Goal: Task Accomplishment & Management: Manage account settings

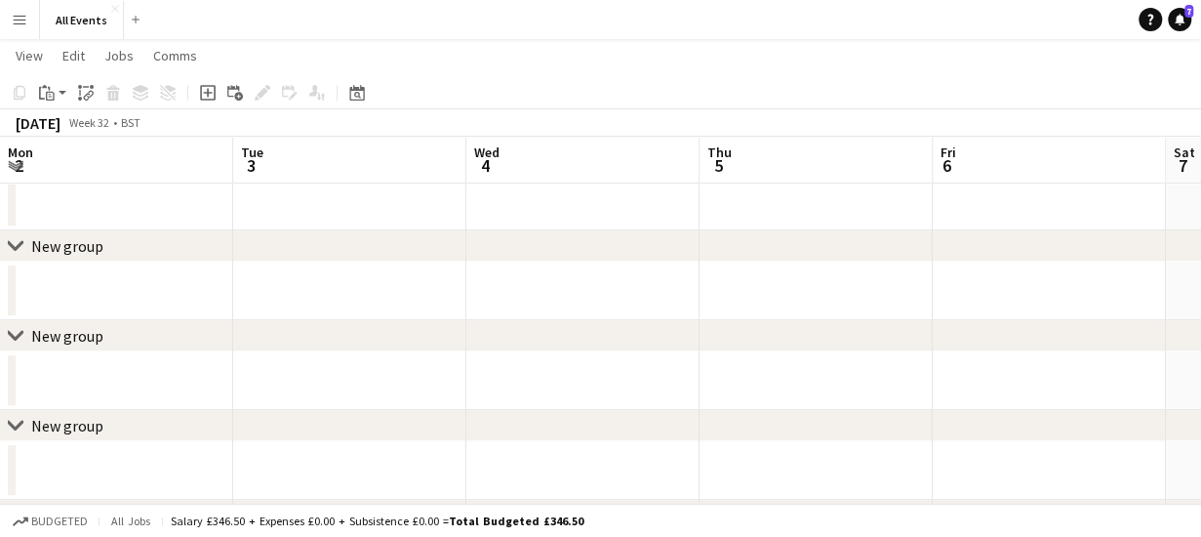
scroll to position [0, 821]
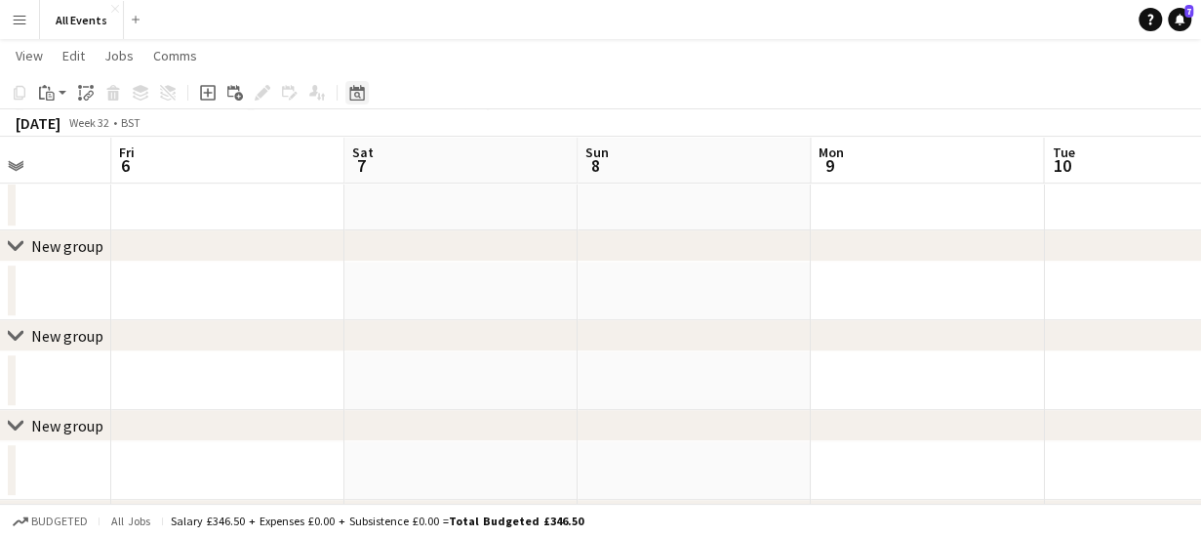
click at [361, 89] on icon at bounding box center [356, 93] width 15 height 16
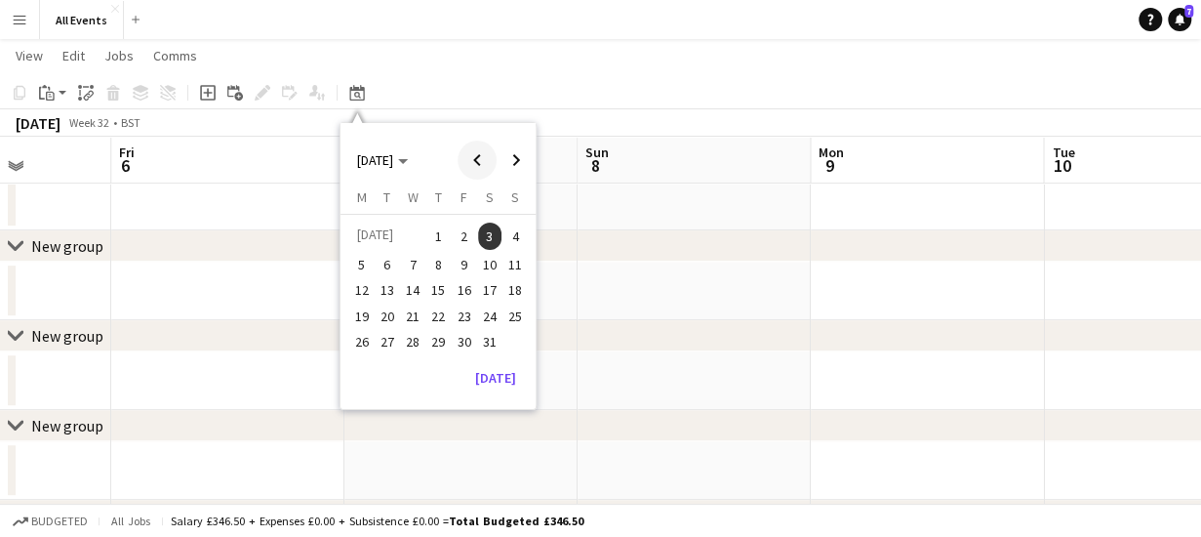
click at [478, 154] on span "Previous month" at bounding box center [477, 159] width 39 height 39
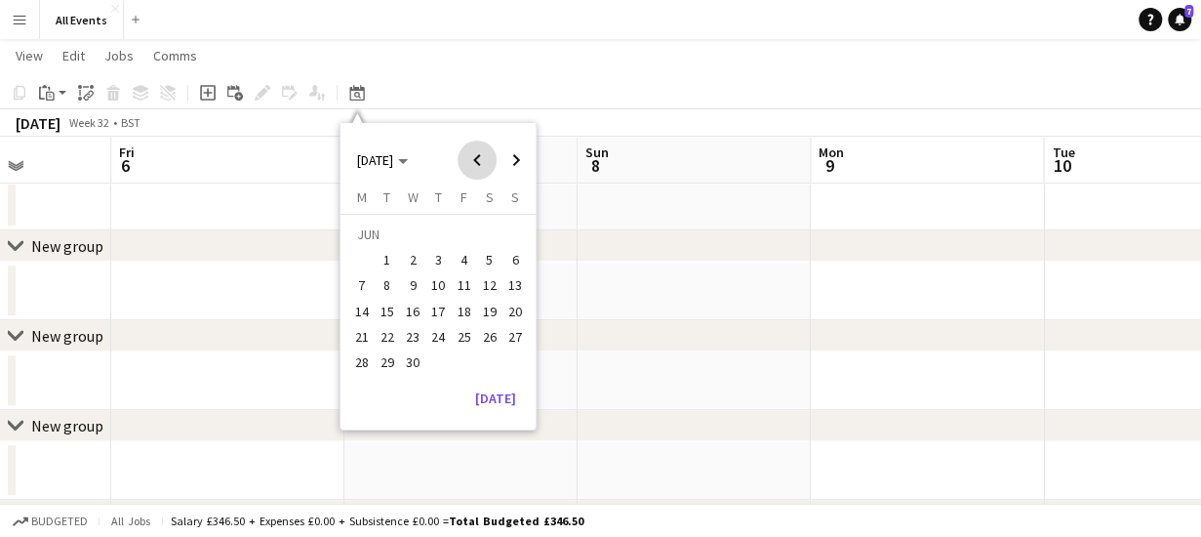
click at [478, 154] on span "Previous month" at bounding box center [477, 159] width 39 height 39
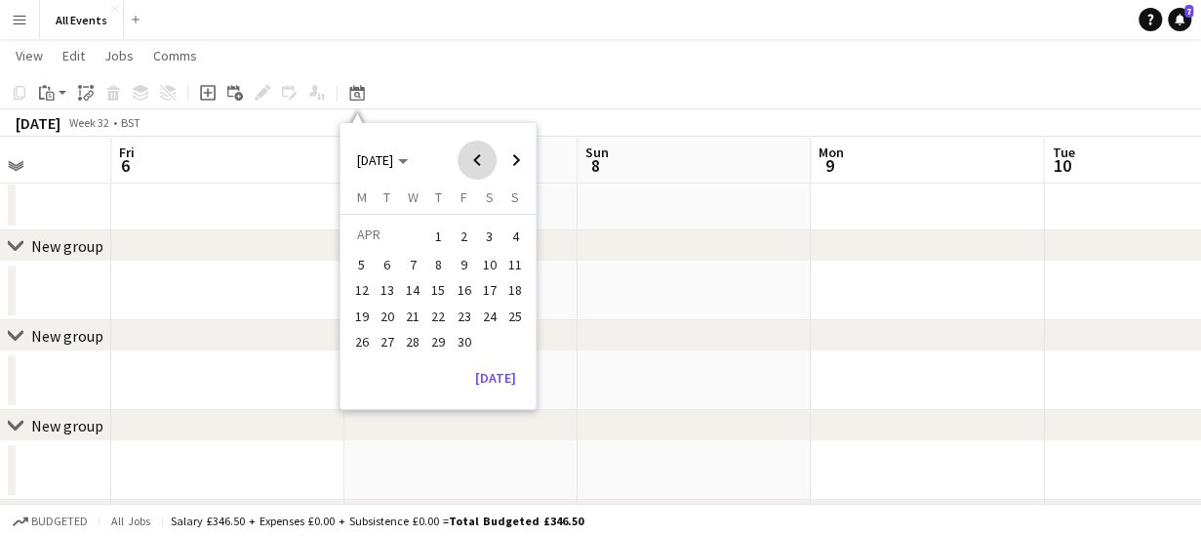
click at [478, 154] on span "Previous month" at bounding box center [477, 159] width 39 height 39
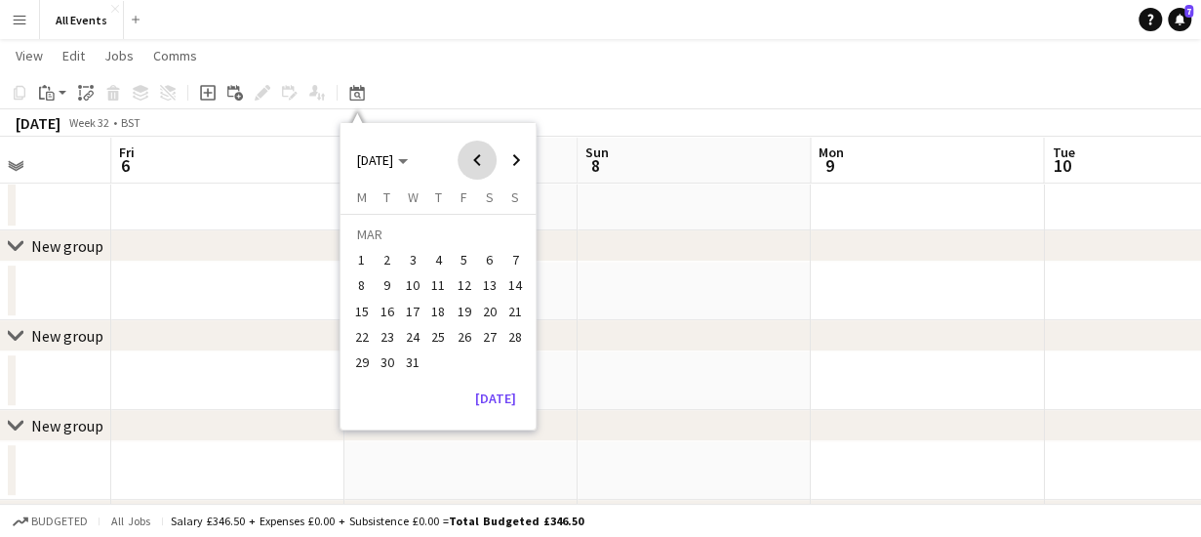
click at [478, 154] on span "Previous month" at bounding box center [477, 159] width 39 height 39
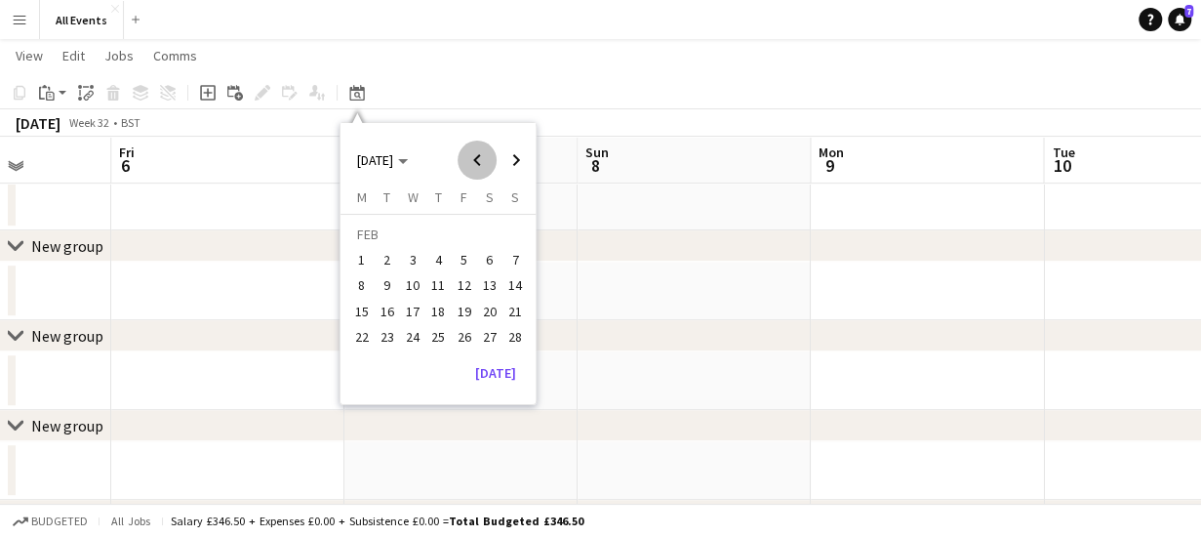
click at [478, 154] on span "Previous month" at bounding box center [477, 159] width 39 height 39
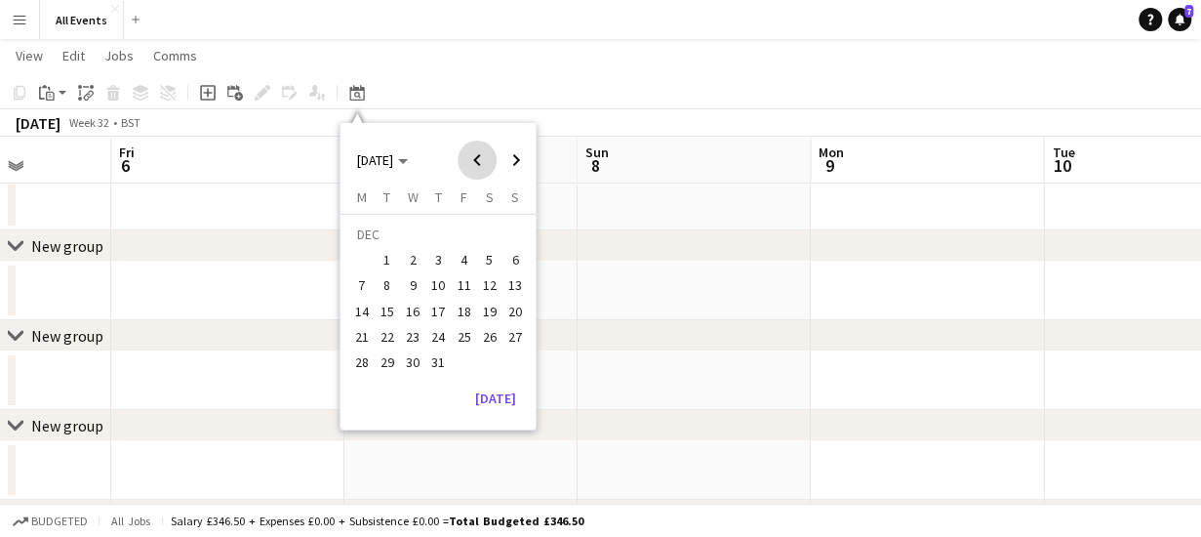
click at [478, 154] on span "Previous month" at bounding box center [477, 159] width 39 height 39
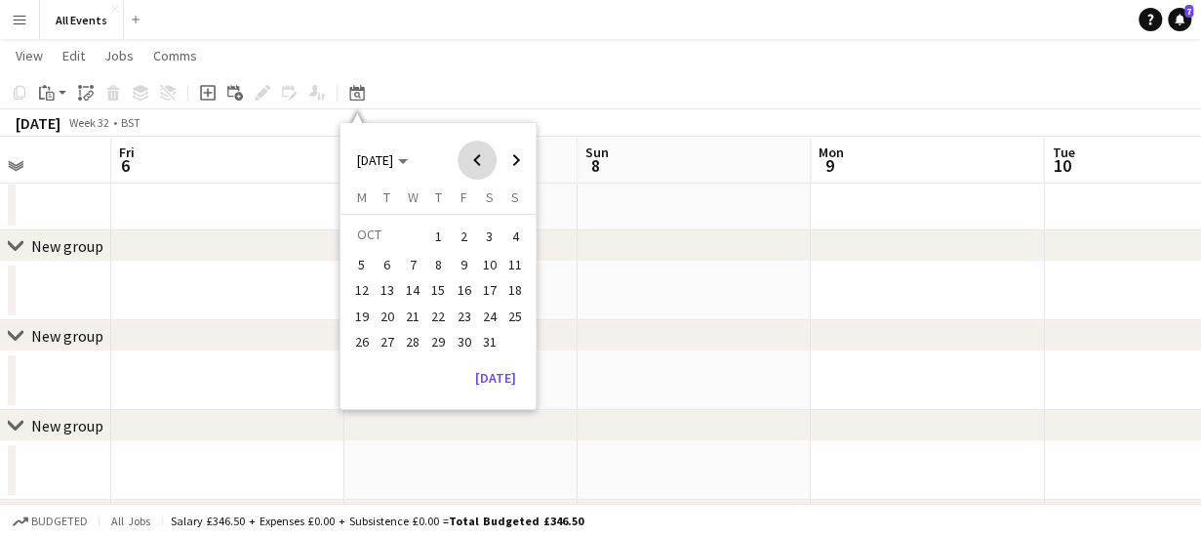
click at [478, 154] on span "Previous month" at bounding box center [477, 159] width 39 height 39
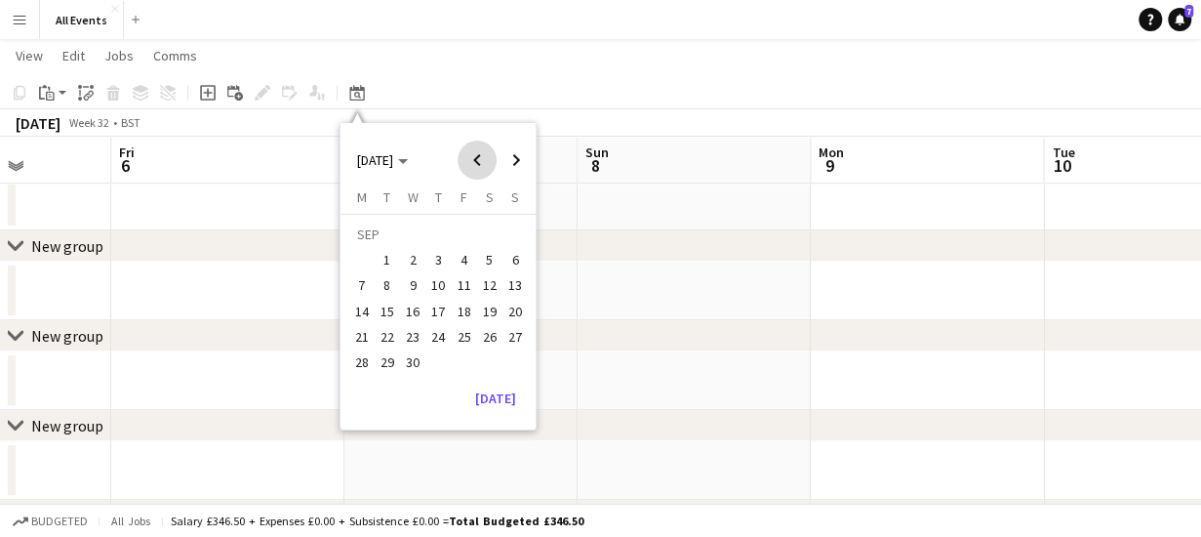
click at [478, 154] on span "Previous month" at bounding box center [477, 159] width 39 height 39
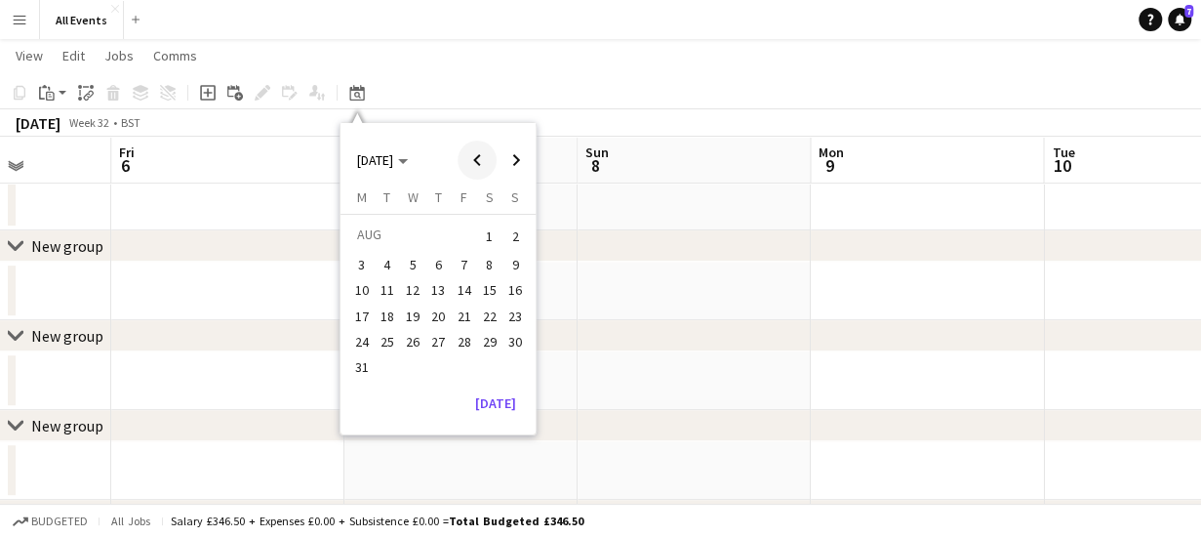
click at [478, 154] on span "Previous month" at bounding box center [477, 159] width 39 height 39
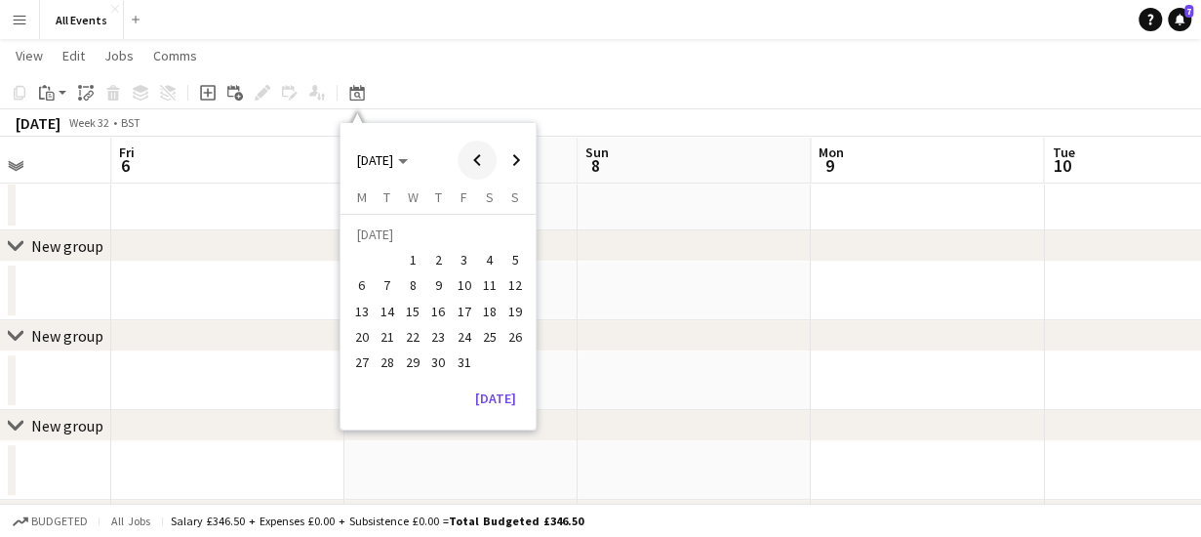
click at [478, 154] on span "Previous month" at bounding box center [477, 159] width 39 height 39
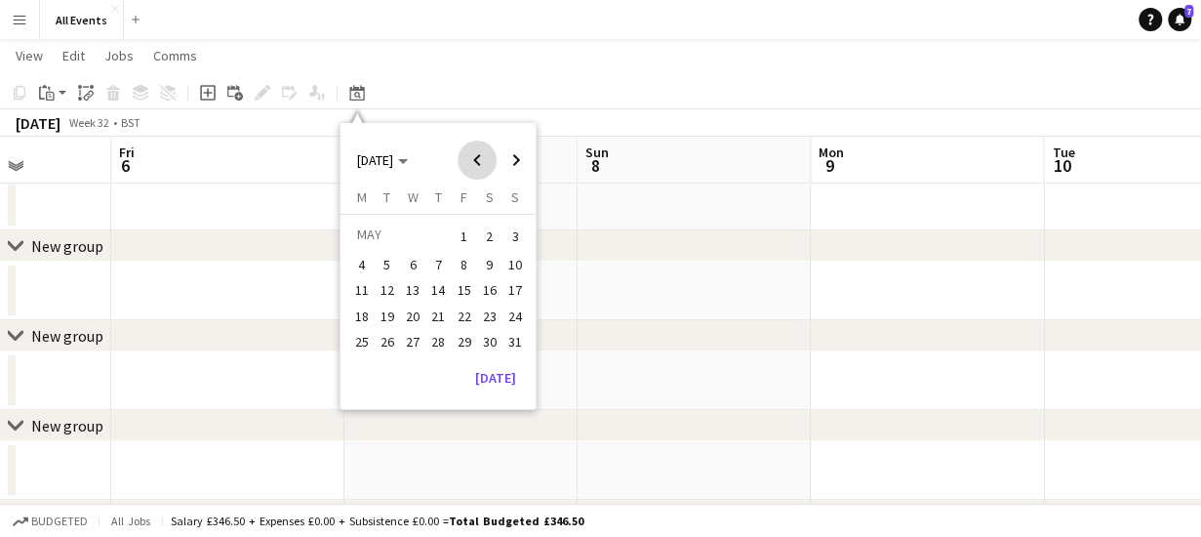
click at [478, 154] on span "Previous month" at bounding box center [477, 159] width 39 height 39
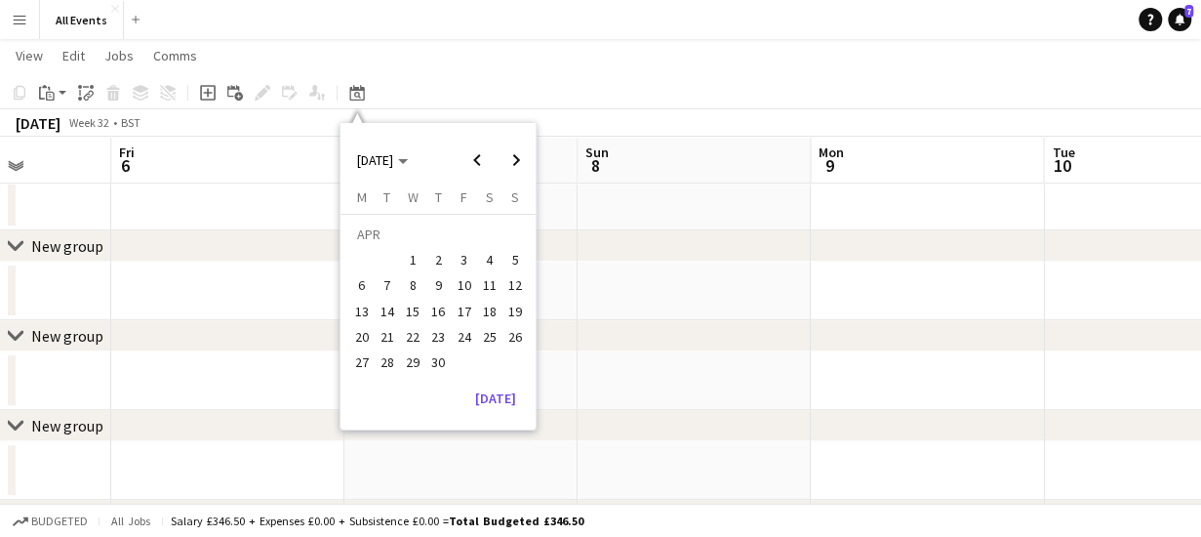
click at [494, 338] on span "25" at bounding box center [489, 336] width 23 height 23
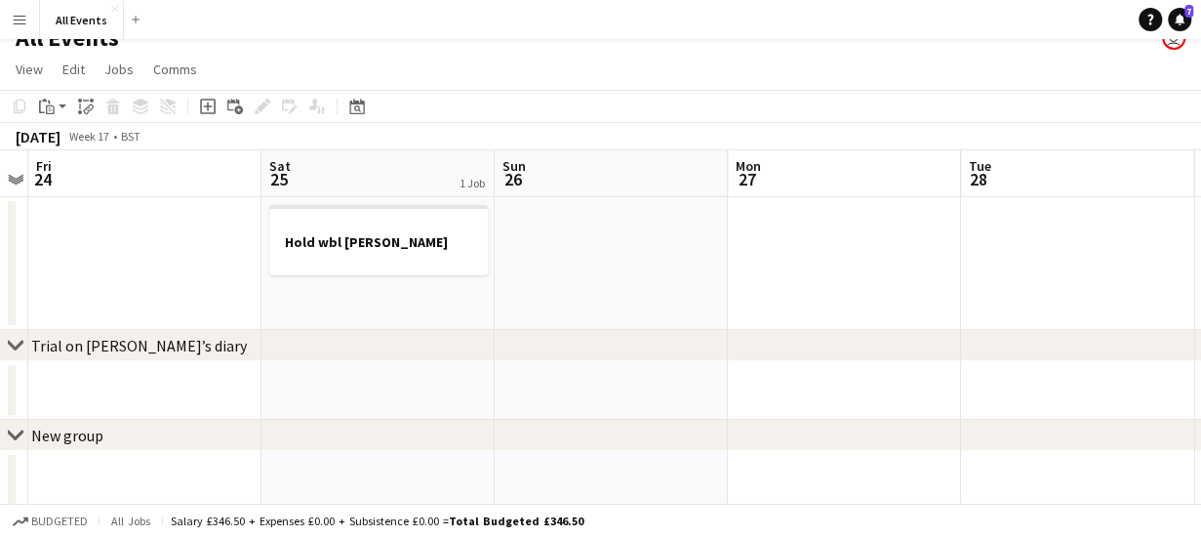
scroll to position [0, 0]
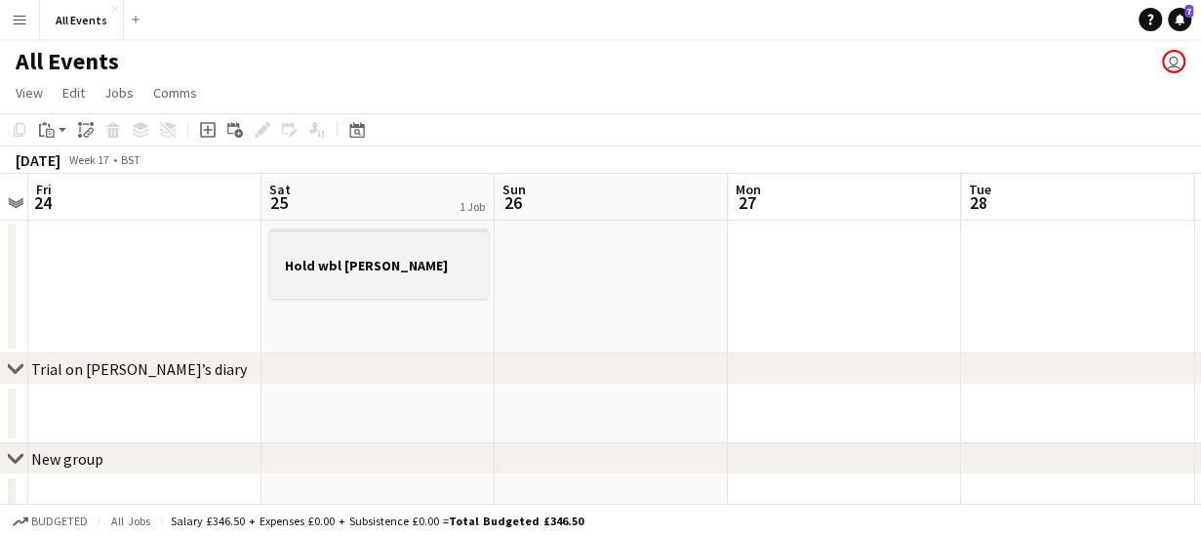
click at [361, 270] on h3 "Hold wbl [PERSON_NAME]" at bounding box center [378, 266] width 219 height 18
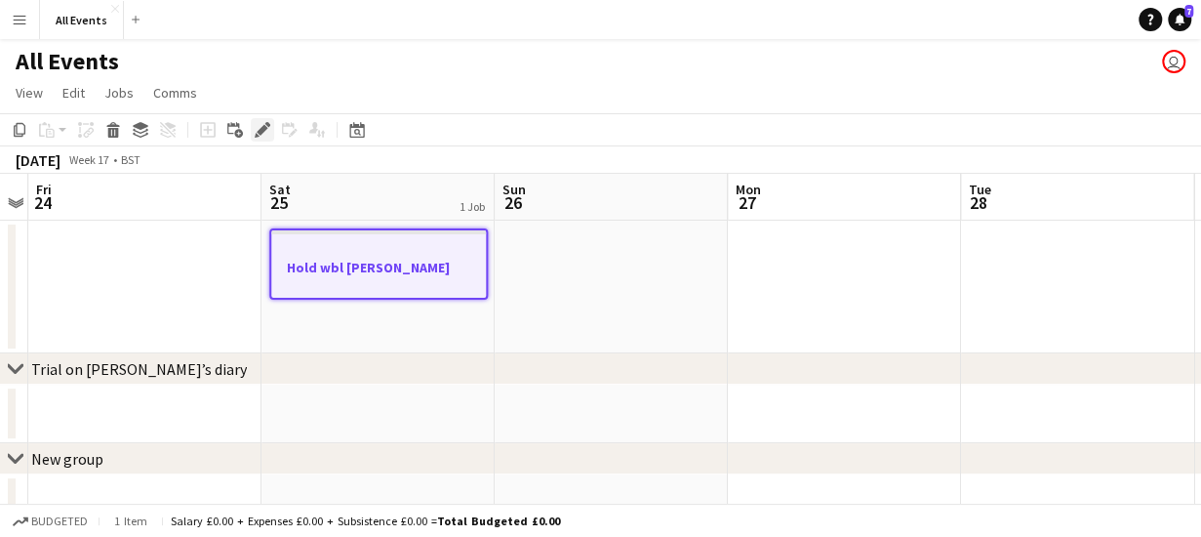
click at [261, 130] on icon at bounding box center [262, 130] width 11 height 11
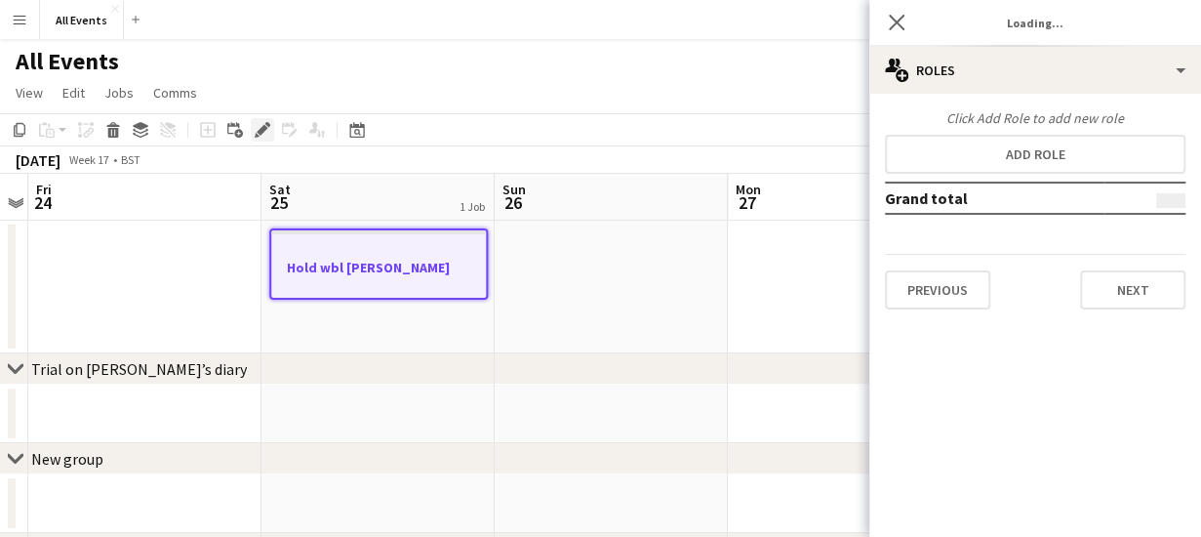
type input "*******"
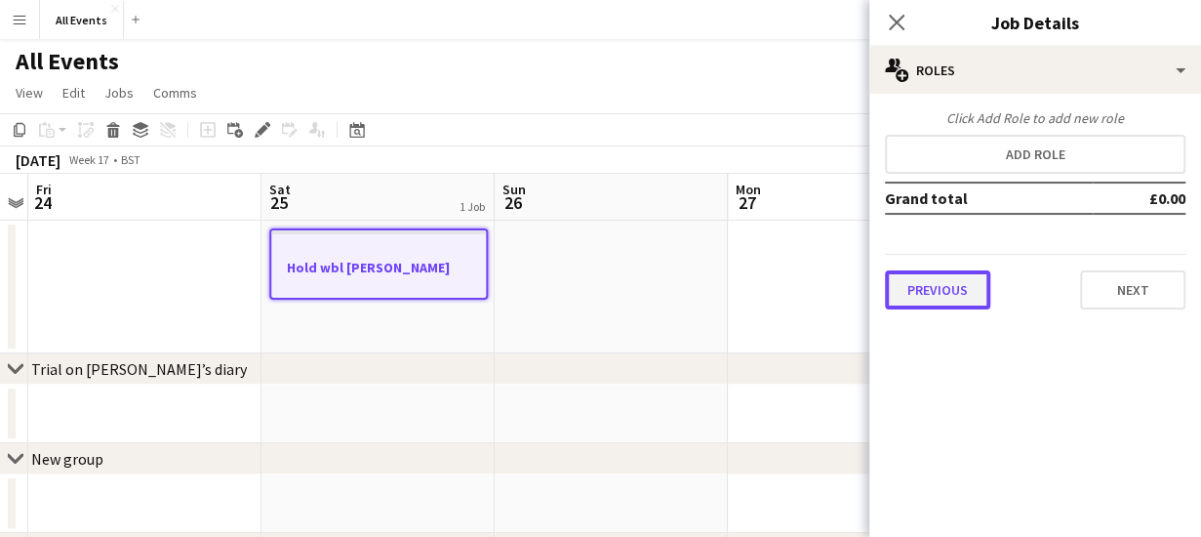
click at [913, 291] on button "Previous" at bounding box center [937, 289] width 105 height 39
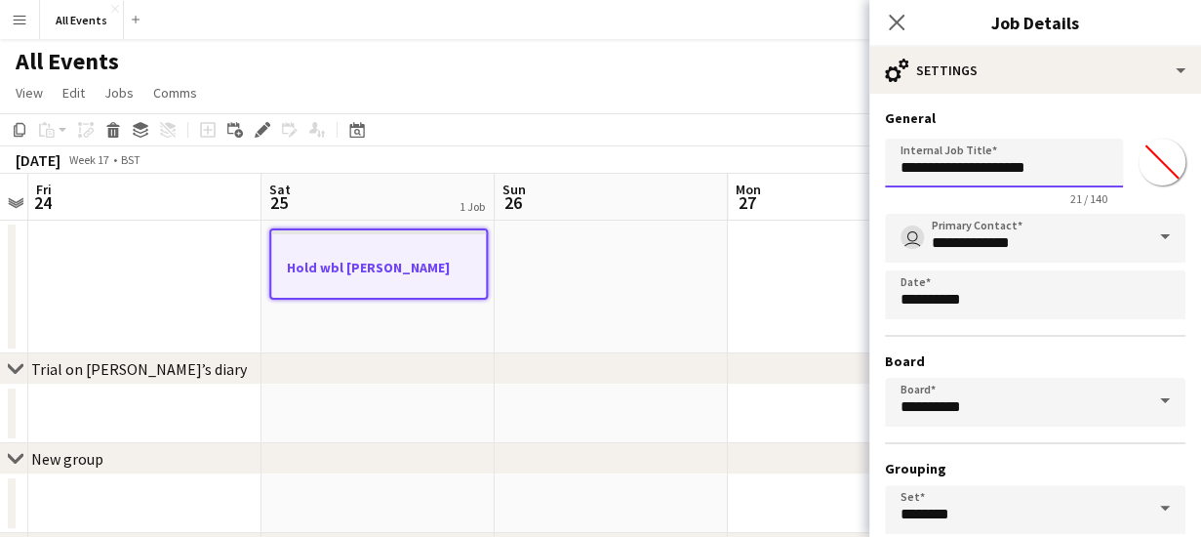
click at [964, 169] on input "**********" at bounding box center [1004, 163] width 238 height 49
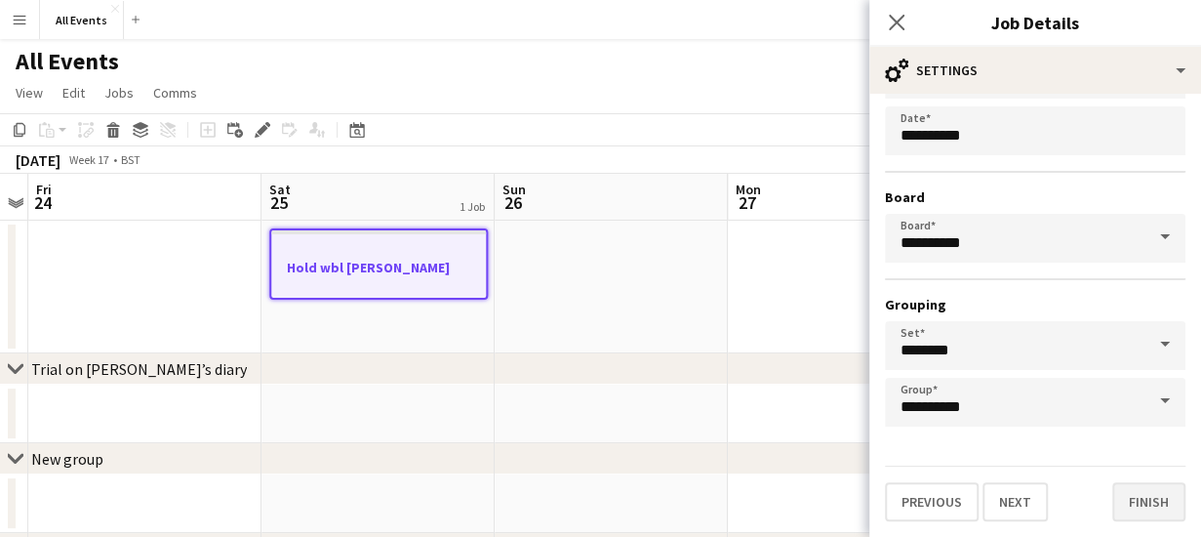
type input "**********"
click at [1142, 499] on button "Finish" at bounding box center [1148, 501] width 73 height 39
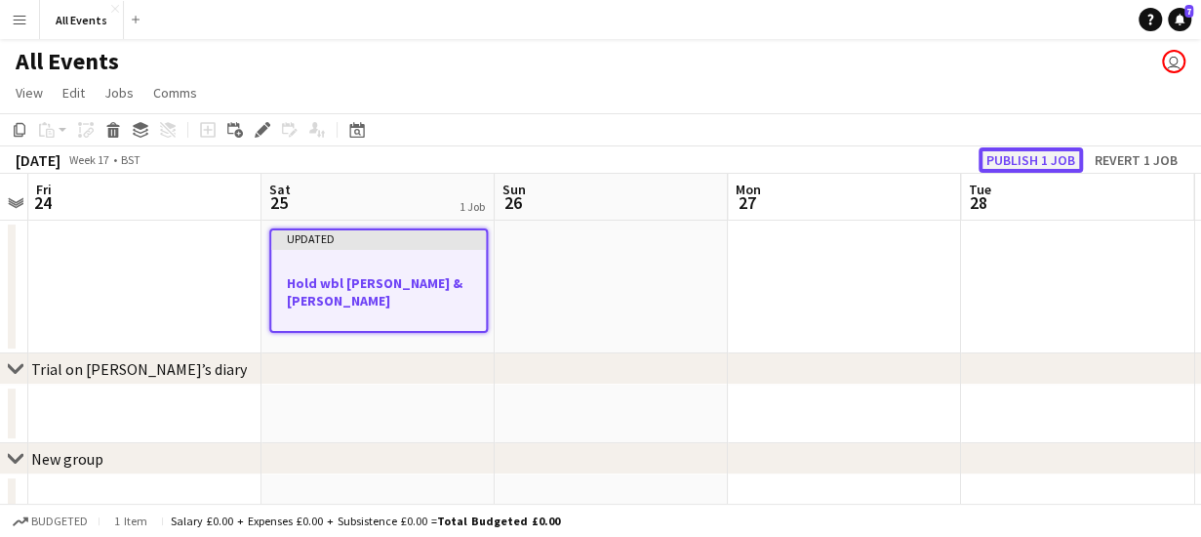
click at [1041, 153] on button "Publish 1 job" at bounding box center [1030, 159] width 104 height 25
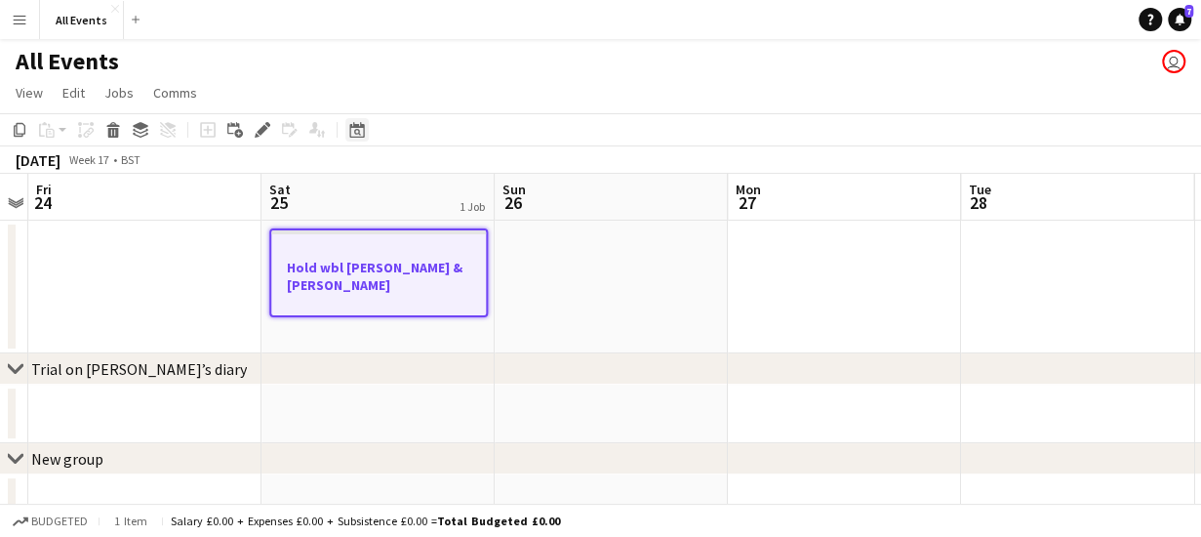
click at [361, 128] on icon "Date picker" at bounding box center [357, 130] width 16 height 16
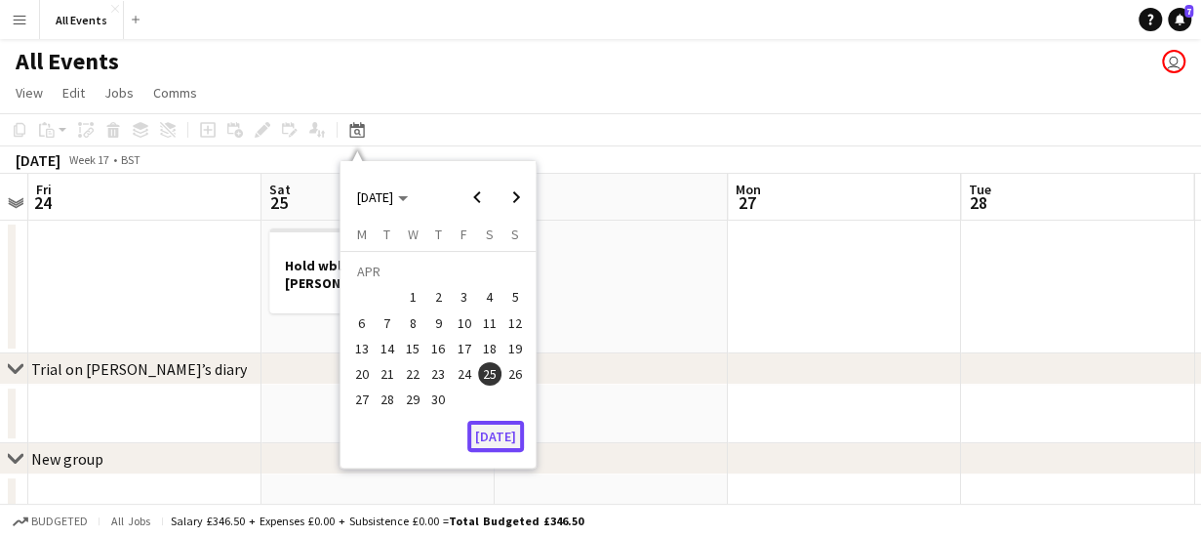
click at [499, 440] on button "[DATE]" at bounding box center [495, 435] width 57 height 31
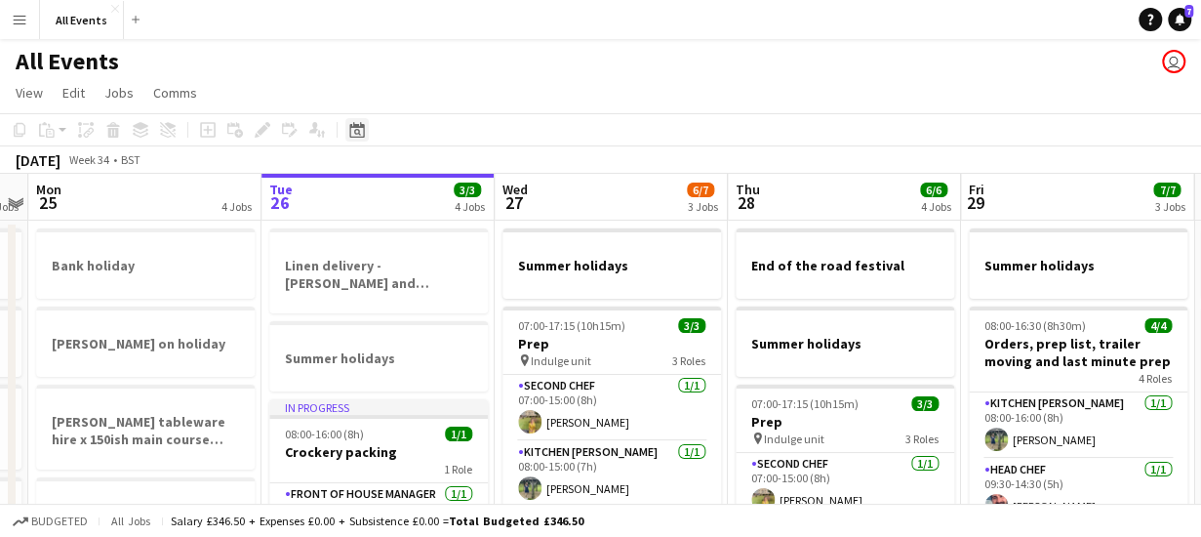
click at [359, 134] on icon at bounding box center [357, 132] width 7 height 7
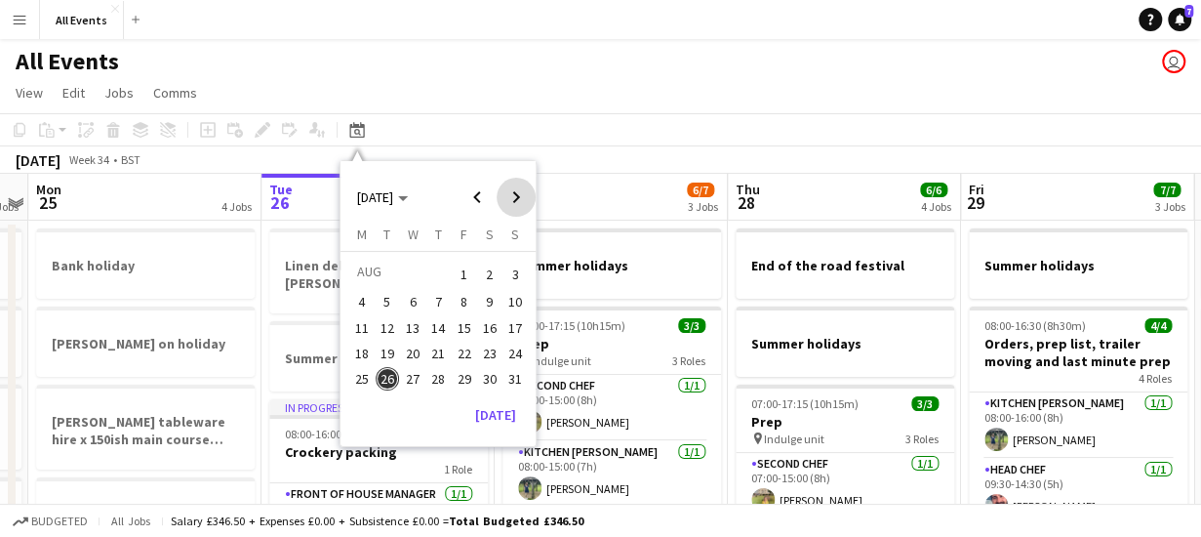
click at [517, 197] on span "Next month" at bounding box center [516, 197] width 39 height 39
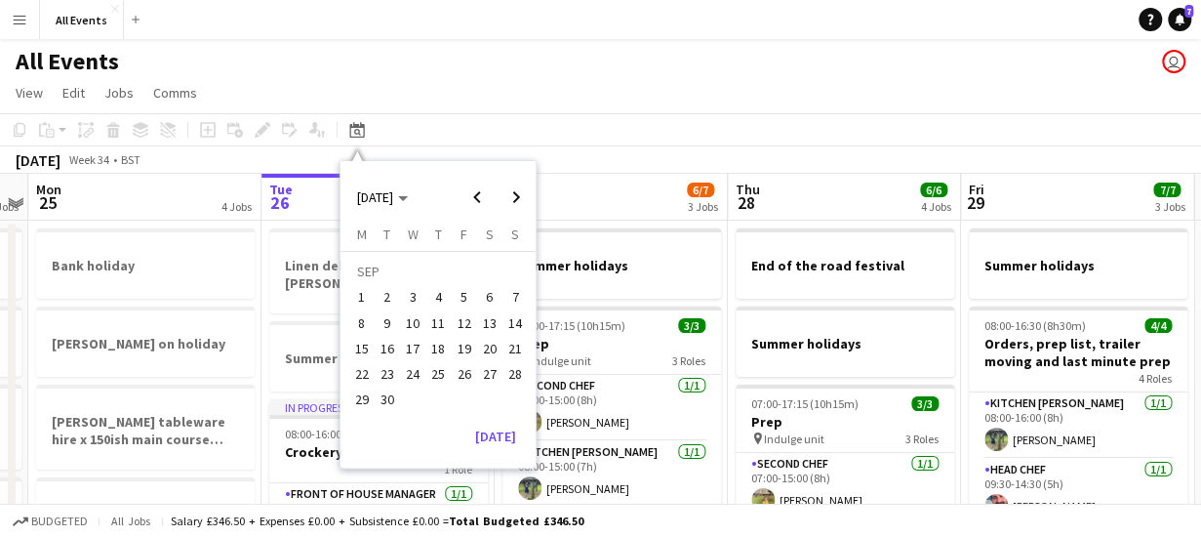
click at [486, 296] on span "6" at bounding box center [489, 297] width 23 height 23
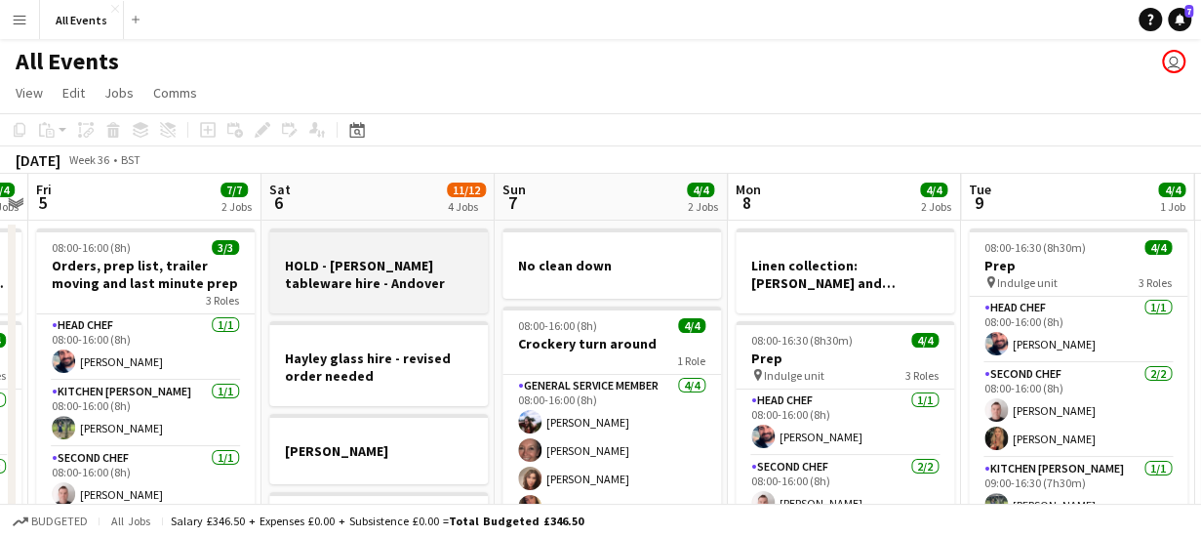
click at [391, 268] on h3 "HOLD - [PERSON_NAME] tableware hire - Andover" at bounding box center [378, 274] width 219 height 35
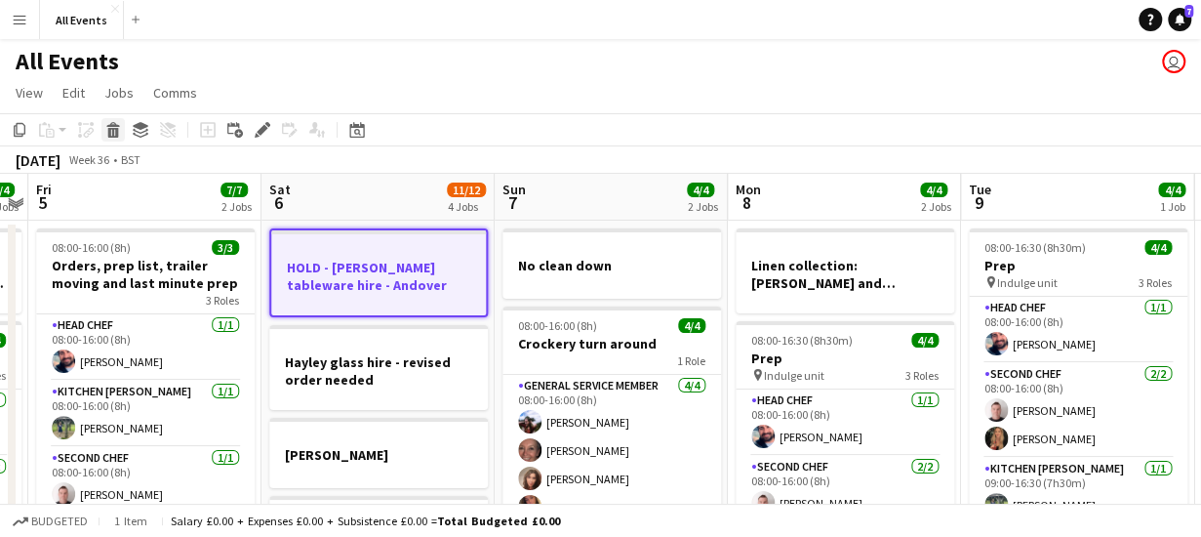
click at [111, 132] on icon "Delete" at bounding box center [113, 130] width 16 height 16
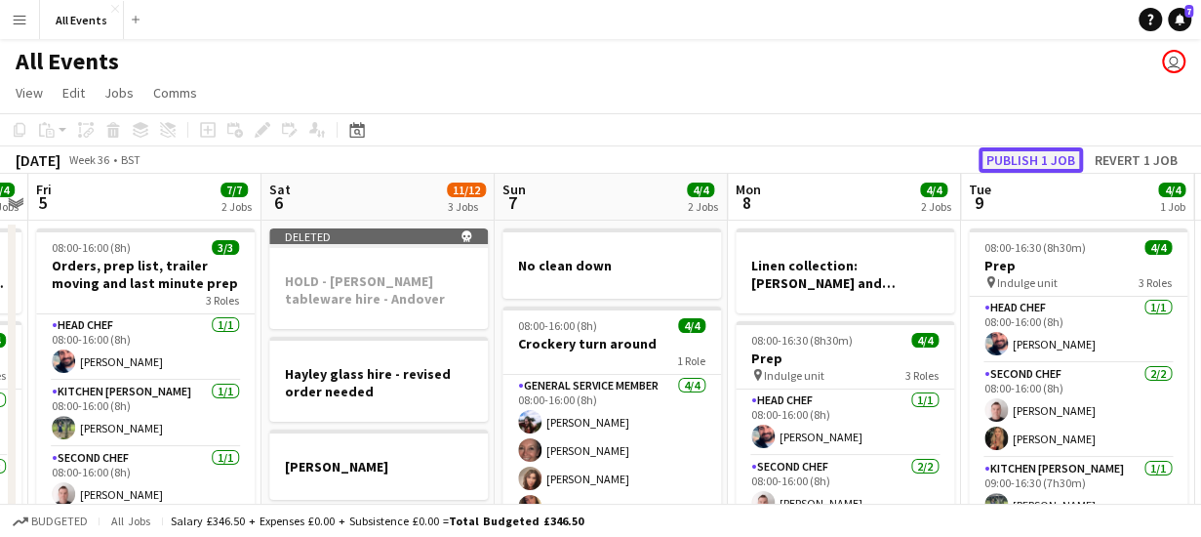
click at [1017, 163] on button "Publish 1 job" at bounding box center [1030, 159] width 104 height 25
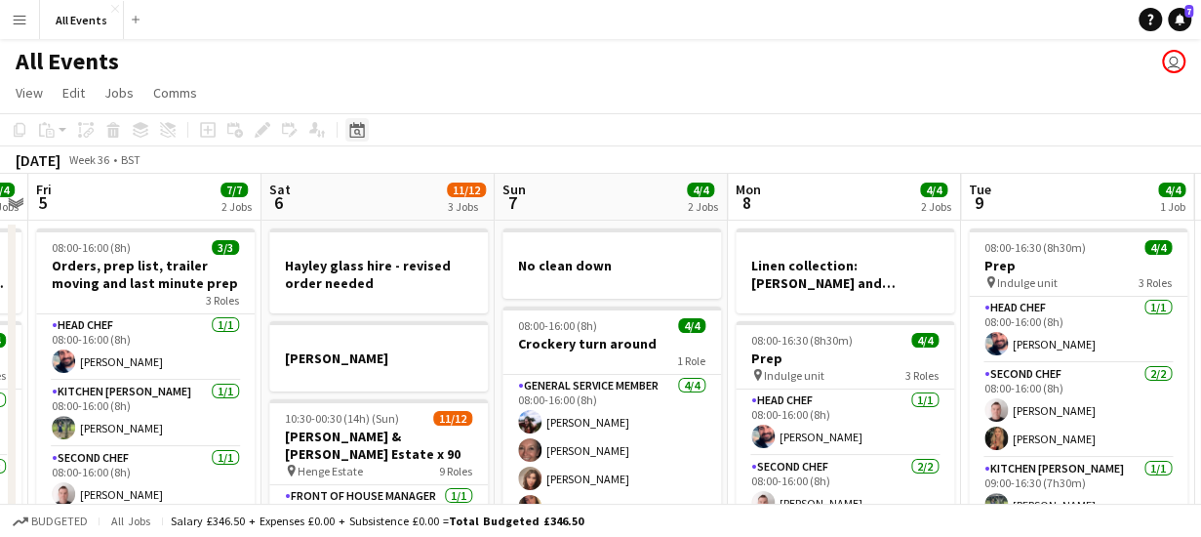
click at [355, 129] on icon "Date picker" at bounding box center [357, 130] width 16 height 16
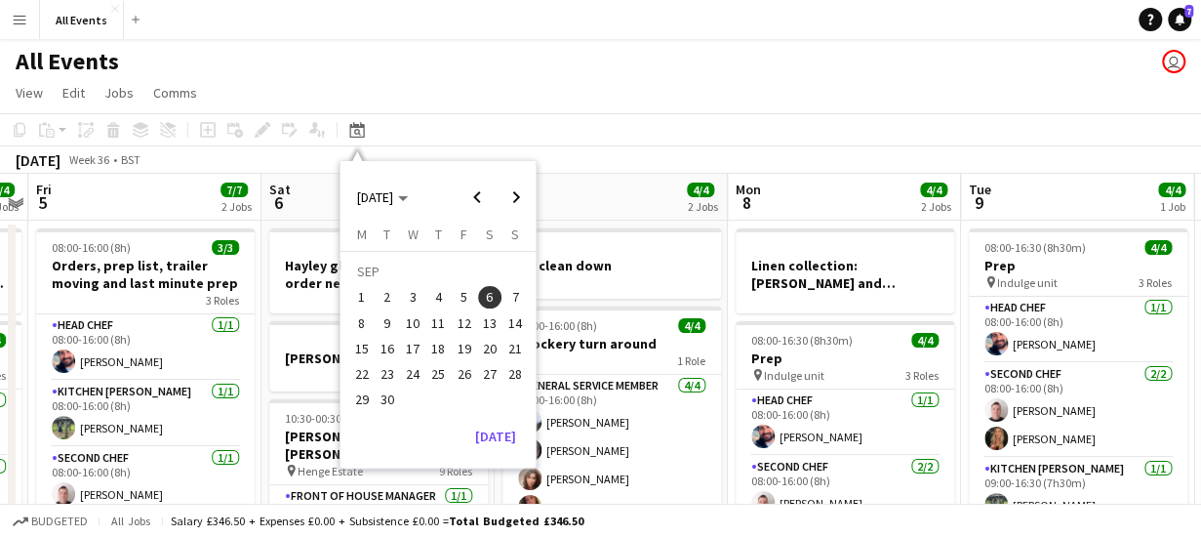
click at [491, 346] on span "20" at bounding box center [489, 348] width 23 height 23
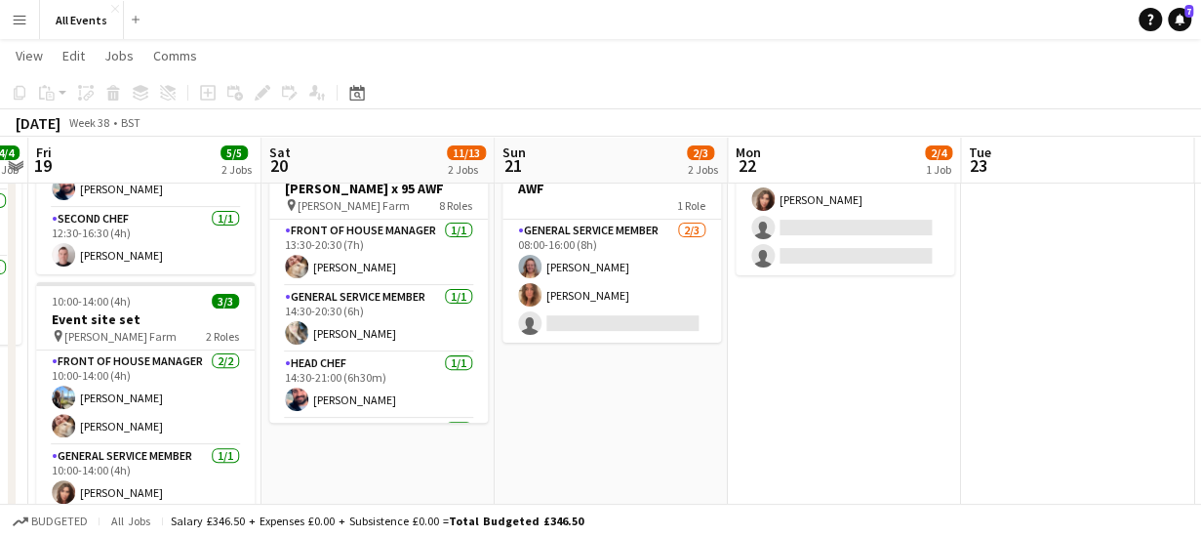
scroll to position [0, 0]
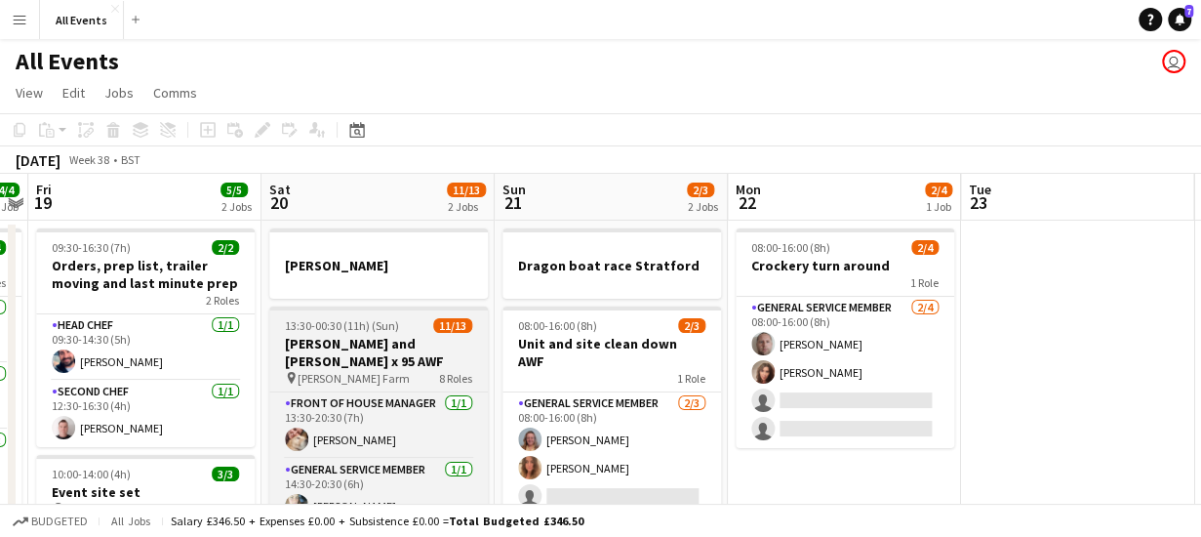
click at [357, 340] on h3 "[PERSON_NAME] and [PERSON_NAME] x 95 AWF" at bounding box center [378, 352] width 219 height 35
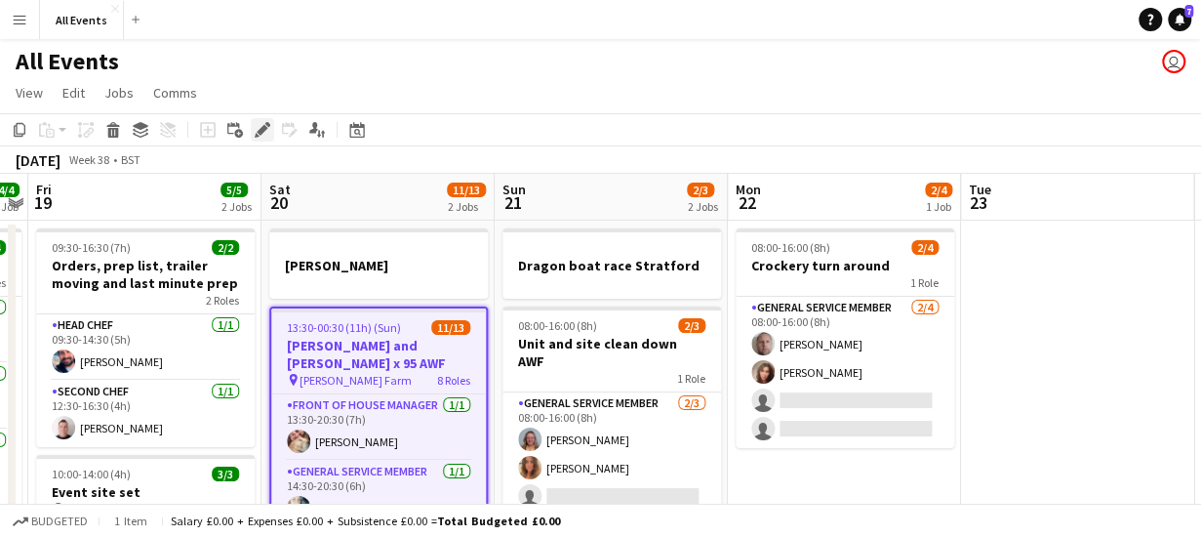
click at [255, 134] on icon "Edit" at bounding box center [263, 130] width 16 height 16
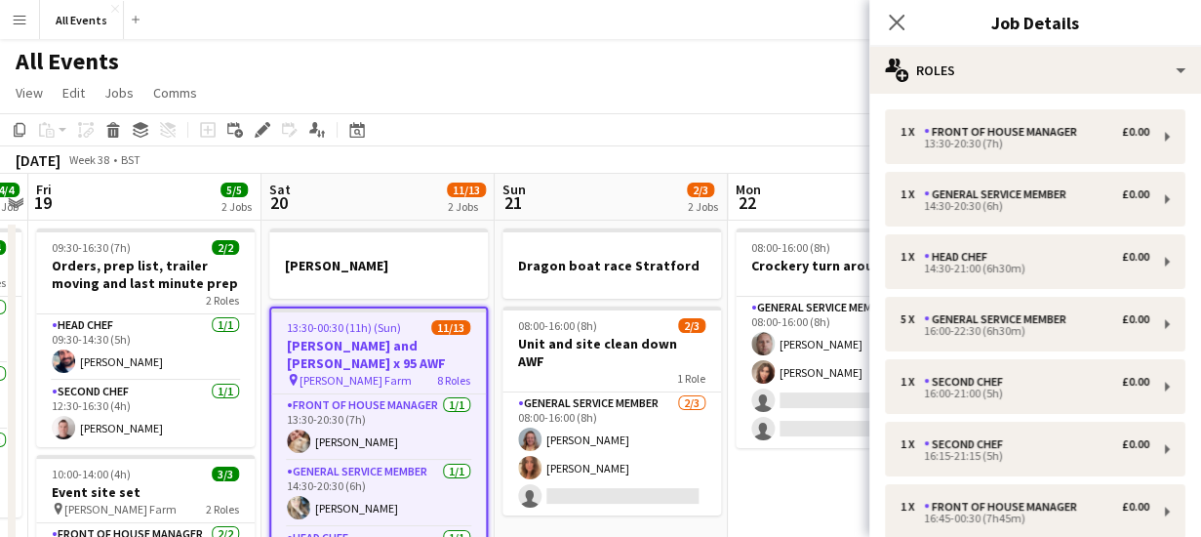
scroll to position [261, 0]
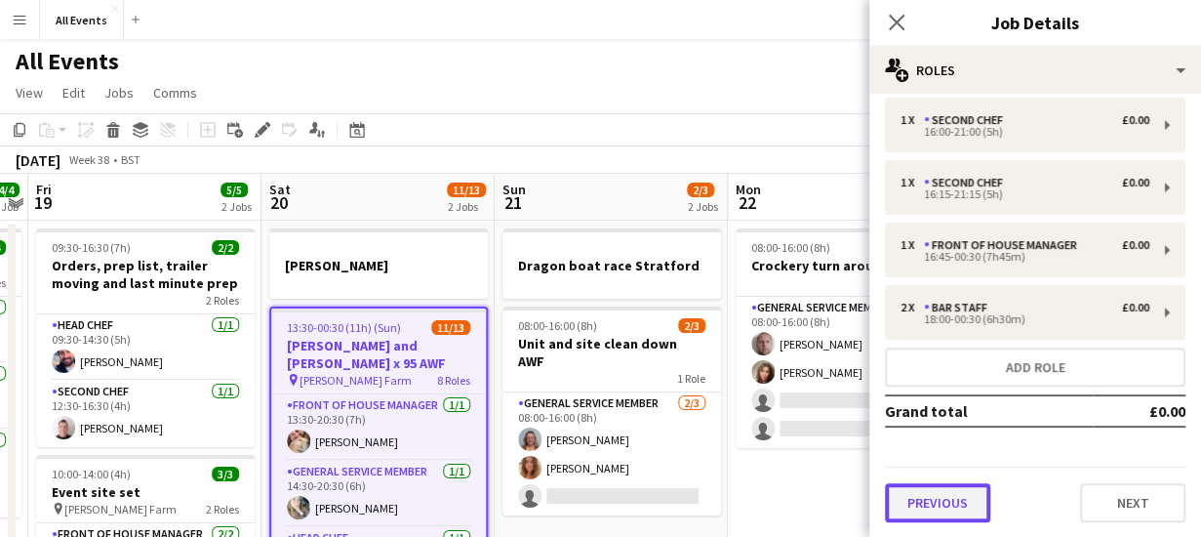
click at [955, 507] on button "Previous" at bounding box center [937, 502] width 105 height 39
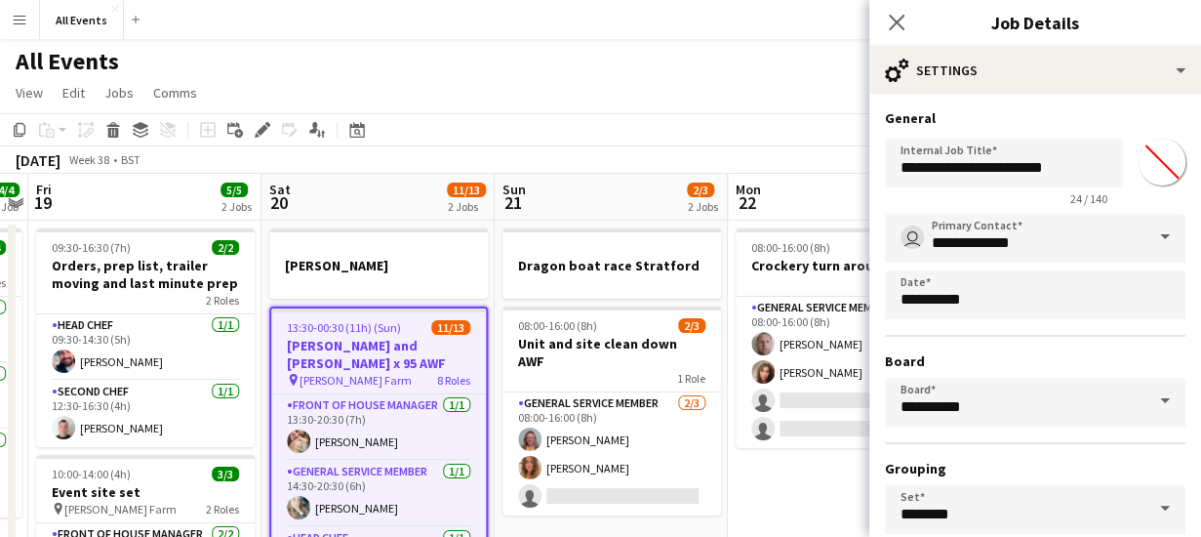
scroll to position [0, 0]
click at [1026, 169] on input "**********" at bounding box center [1004, 163] width 238 height 49
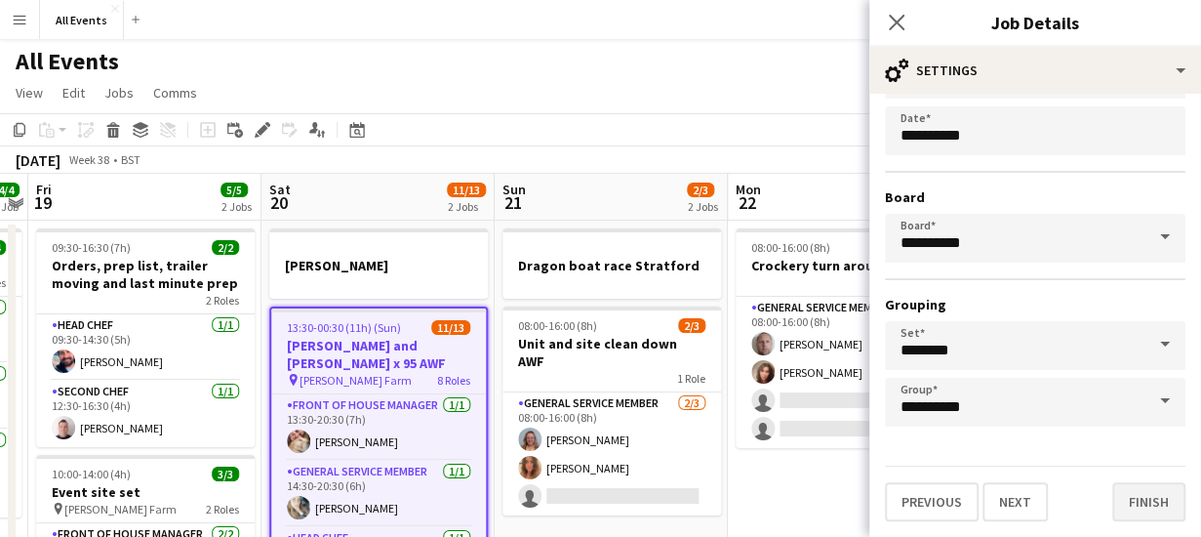
type input "**********"
click at [1131, 499] on button "Finish" at bounding box center [1148, 501] width 73 height 39
